Goal: Information Seeking & Learning: Learn about a topic

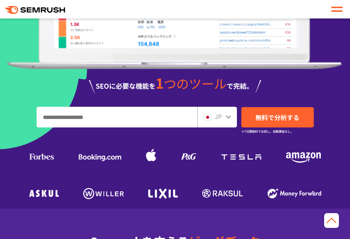
scroll to position [324, 0]
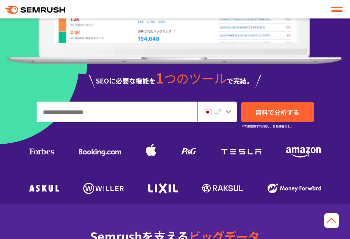
click at [48, 116] on input "URL、キーワードを入力してください" at bounding box center [117, 112] width 160 height 20
type input "*"
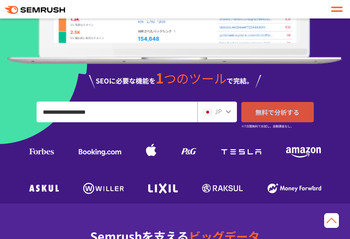
type input "**********"
click at [270, 110] on span "無料で分析する" at bounding box center [277, 111] width 44 height 9
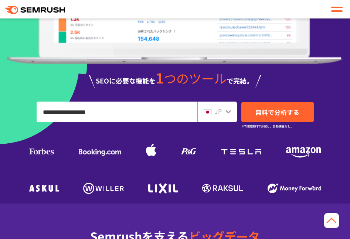
click at [217, 113] on span "JP" at bounding box center [217, 111] width 7 height 9
click at [209, 113] on img at bounding box center [207, 112] width 8 height 6
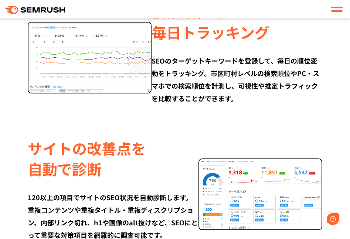
scroll to position [0, 0]
click at [136, 9] on div ".cls-1 {fill: #fff;} .cls {fill: #FF642D;}" at bounding box center [175, 9] width 350 height 13
